Goal: Find specific page/section: Find specific page/section

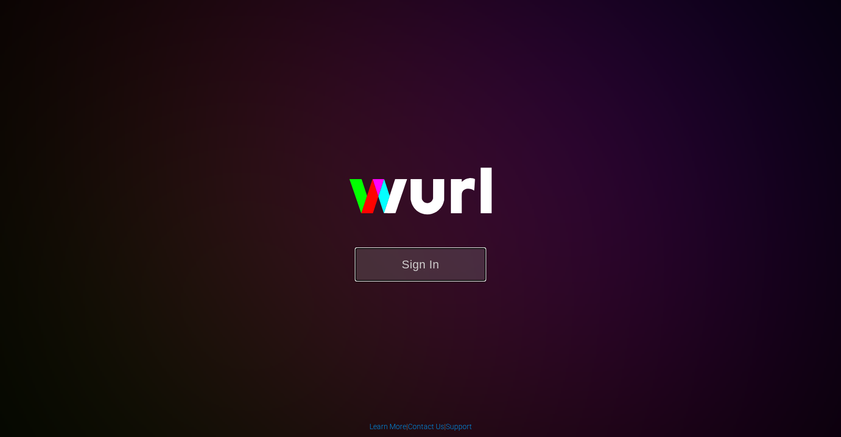
click at [414, 269] on button "Sign In" at bounding box center [420, 265] width 131 height 34
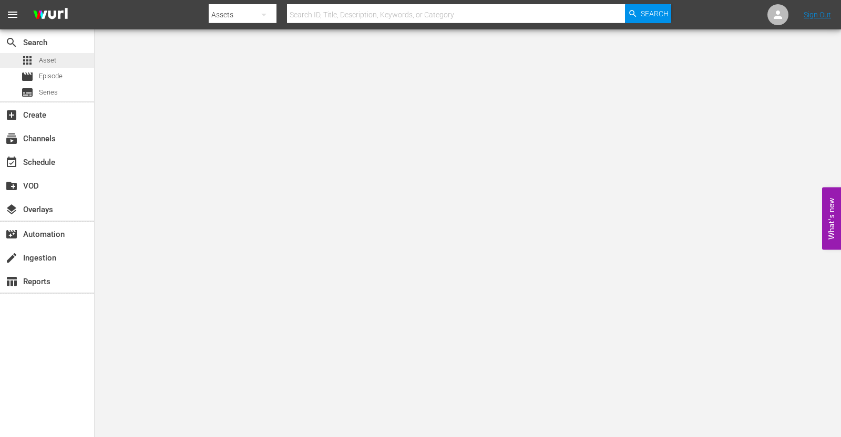
click at [60, 61] on div "apps Asset" at bounding box center [47, 60] width 94 height 15
